Goal: Information Seeking & Learning: Learn about a topic

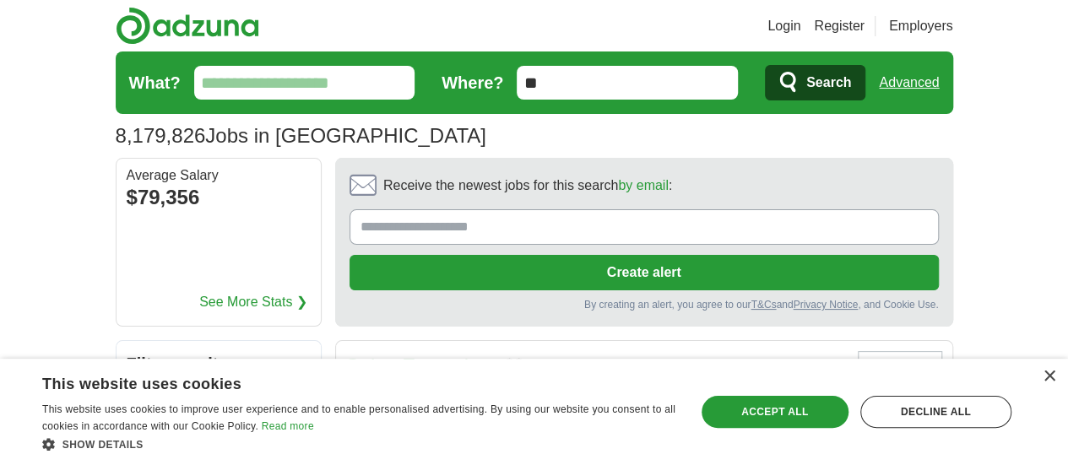
type input "**********"
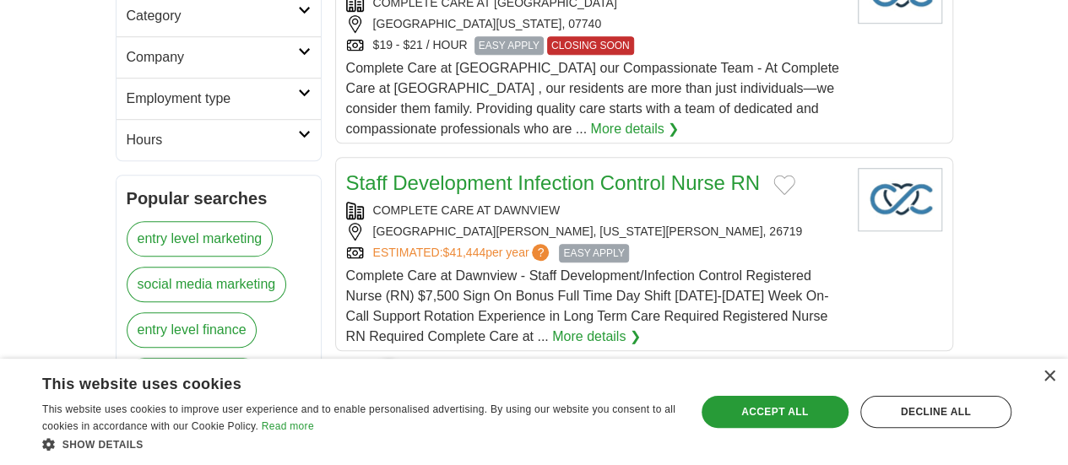
scroll to position [785, 0]
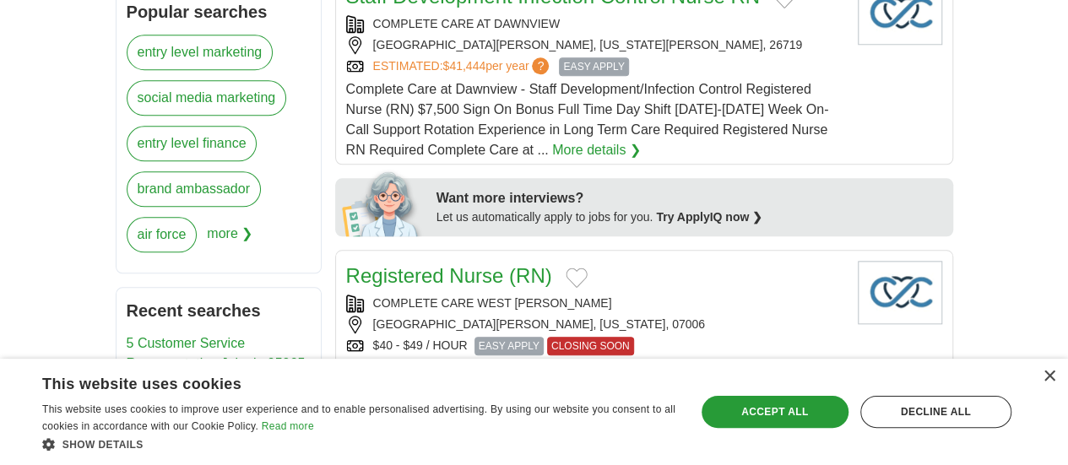
click at [127, 336] on link "5 Customer Service Representative Jobs in 95965" at bounding box center [216, 353] width 179 height 35
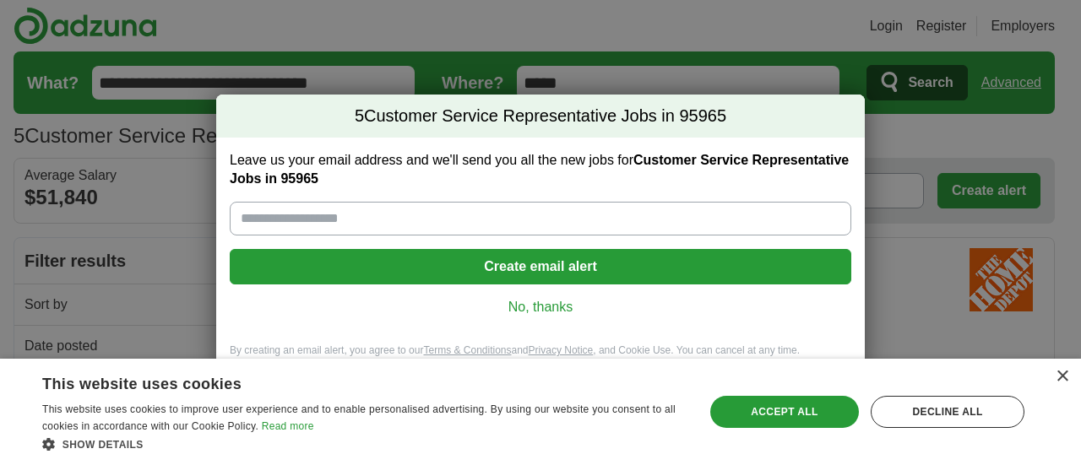
click at [540, 307] on link "No, thanks" at bounding box center [540, 307] width 594 height 19
